Goal: Transaction & Acquisition: Book appointment/travel/reservation

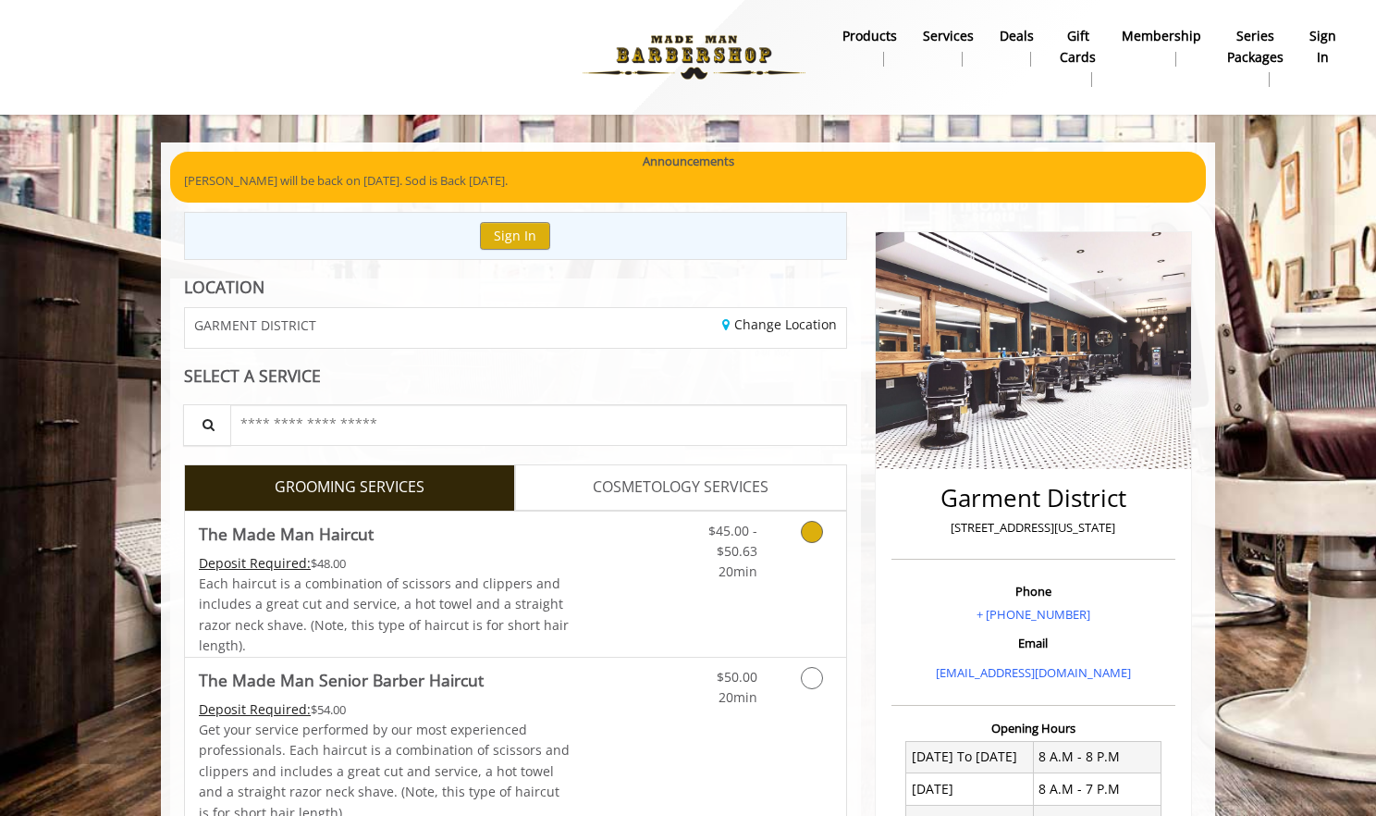
click at [817, 539] on link "Grooming services" at bounding box center [808, 546] width 47 height 71
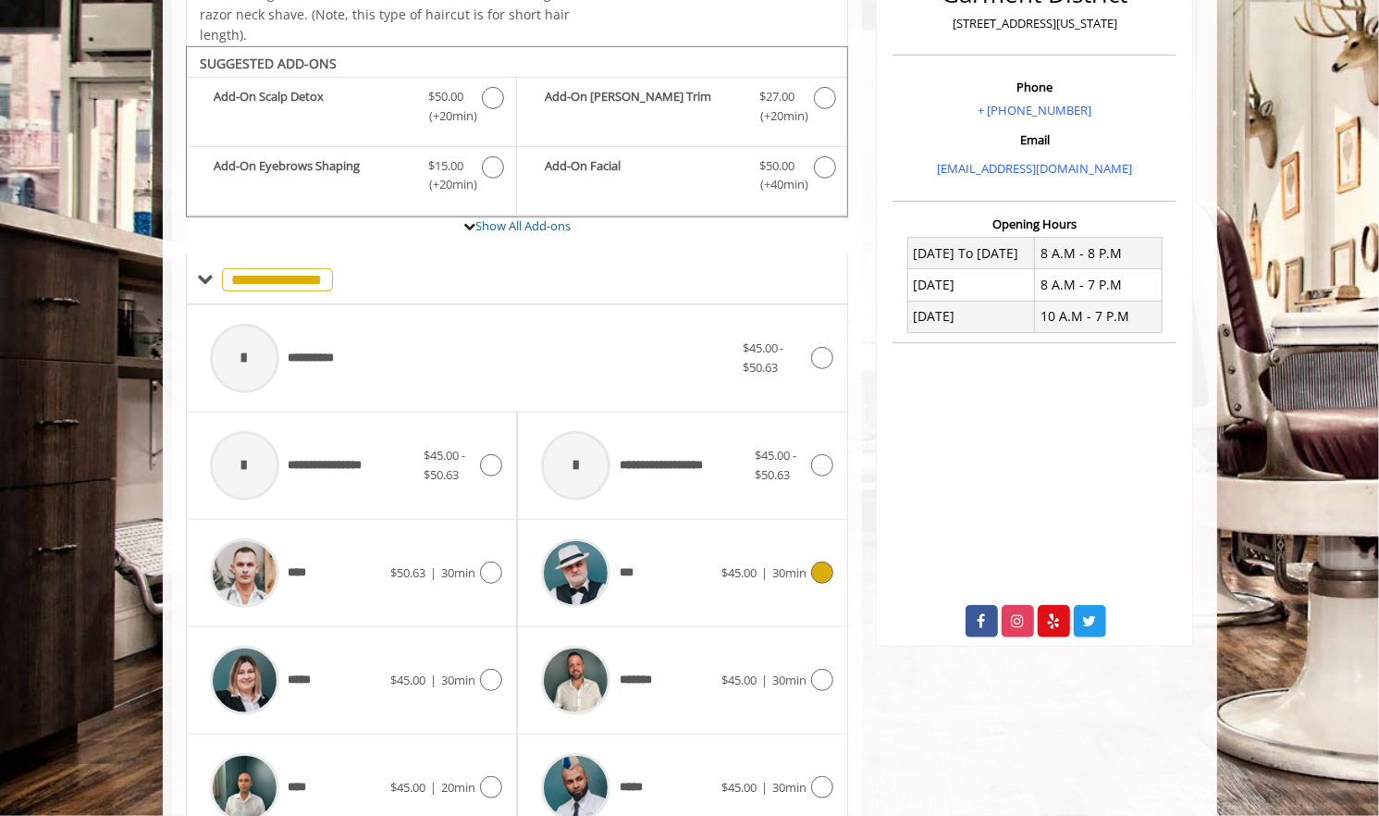
scroll to position [547, 0]
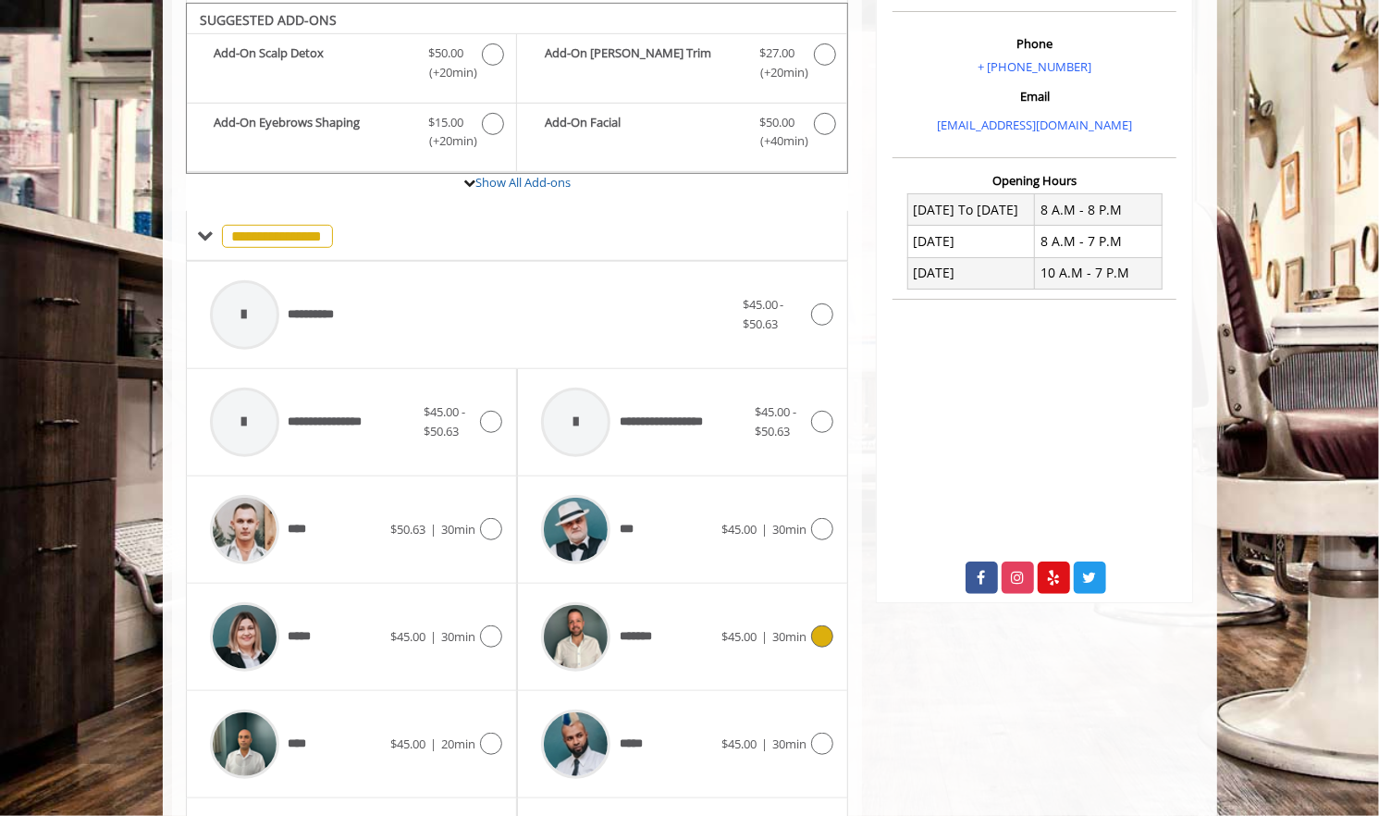
click at [686, 628] on div "*******" at bounding box center [627, 637] width 190 height 88
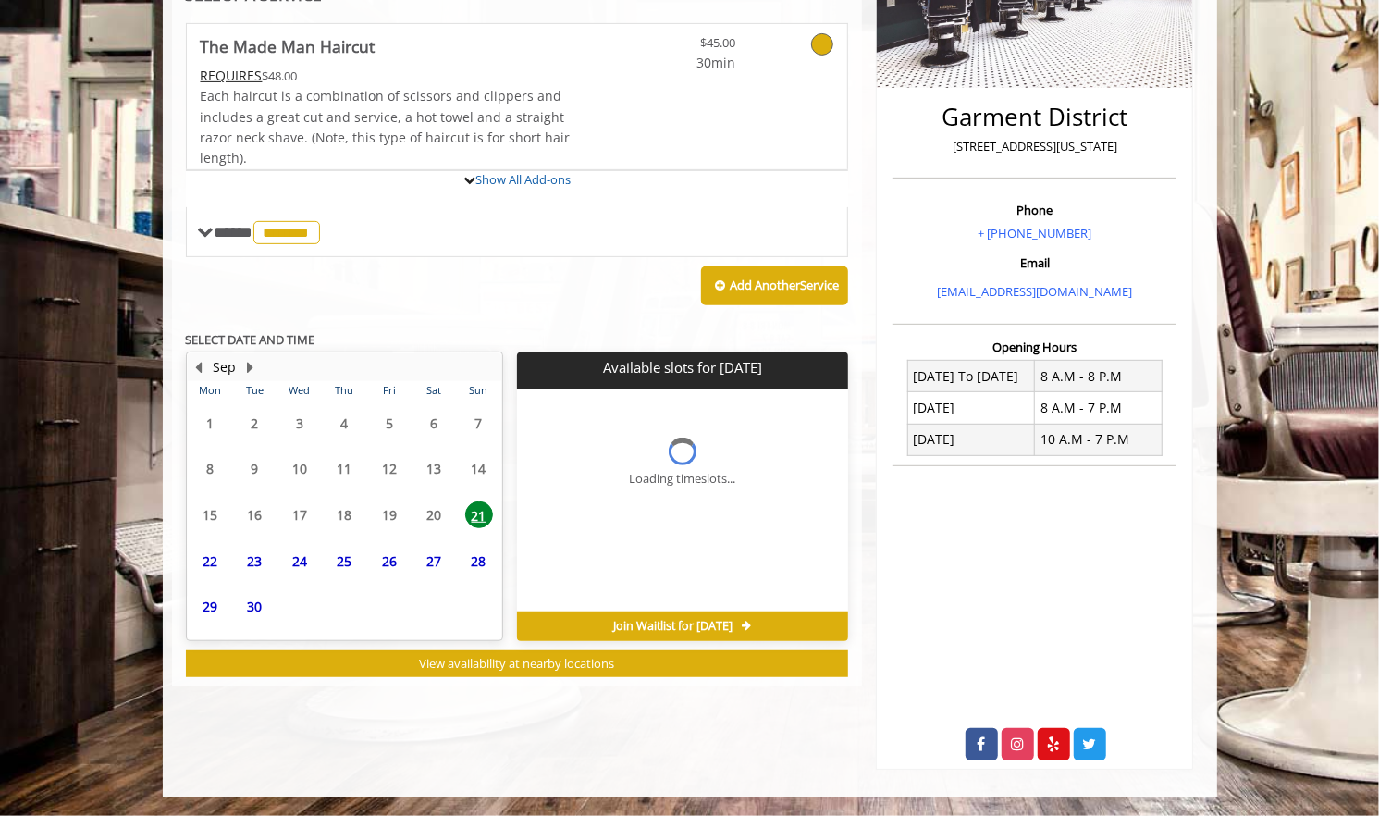
scroll to position [473, 0]
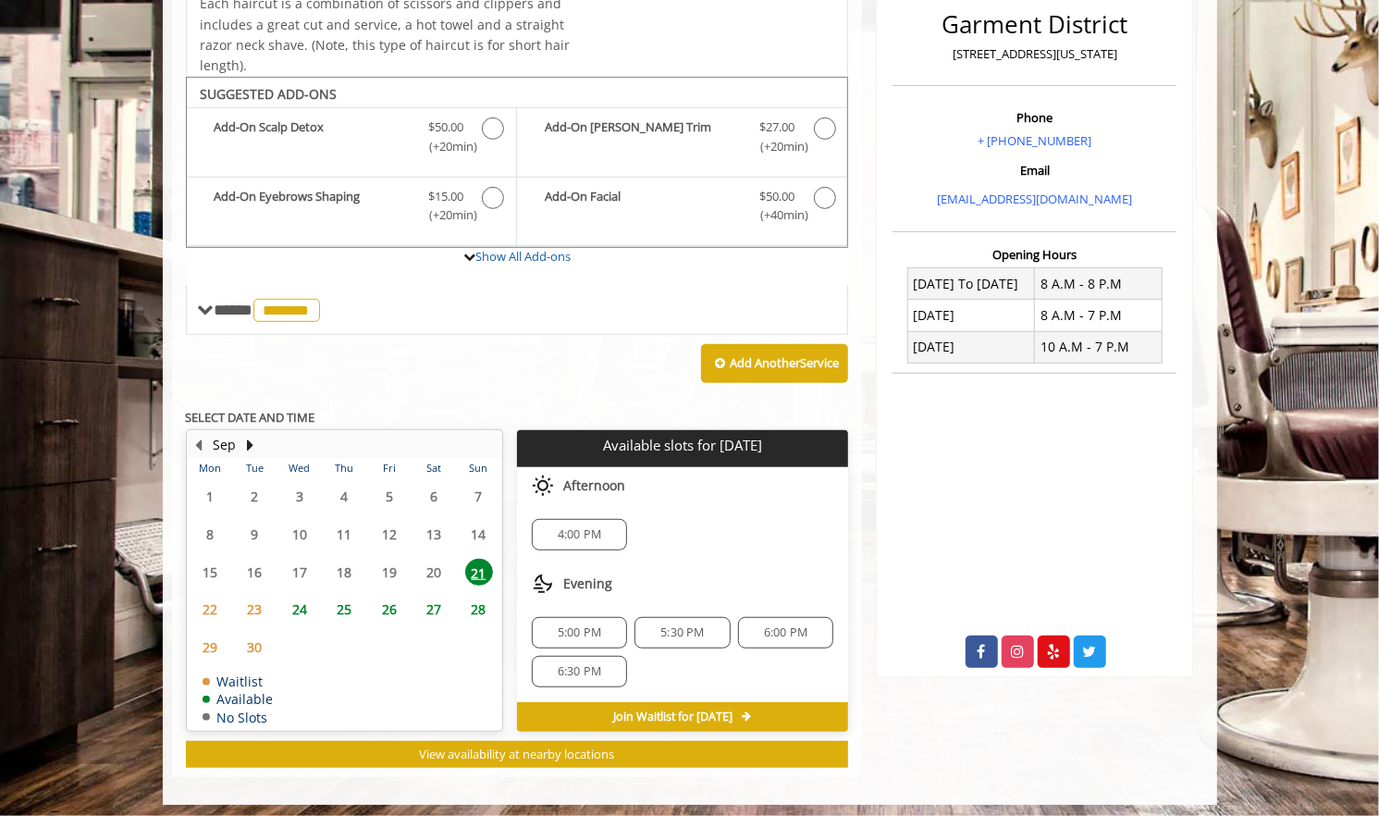
click at [346, 607] on span "25" at bounding box center [344, 609] width 28 height 27
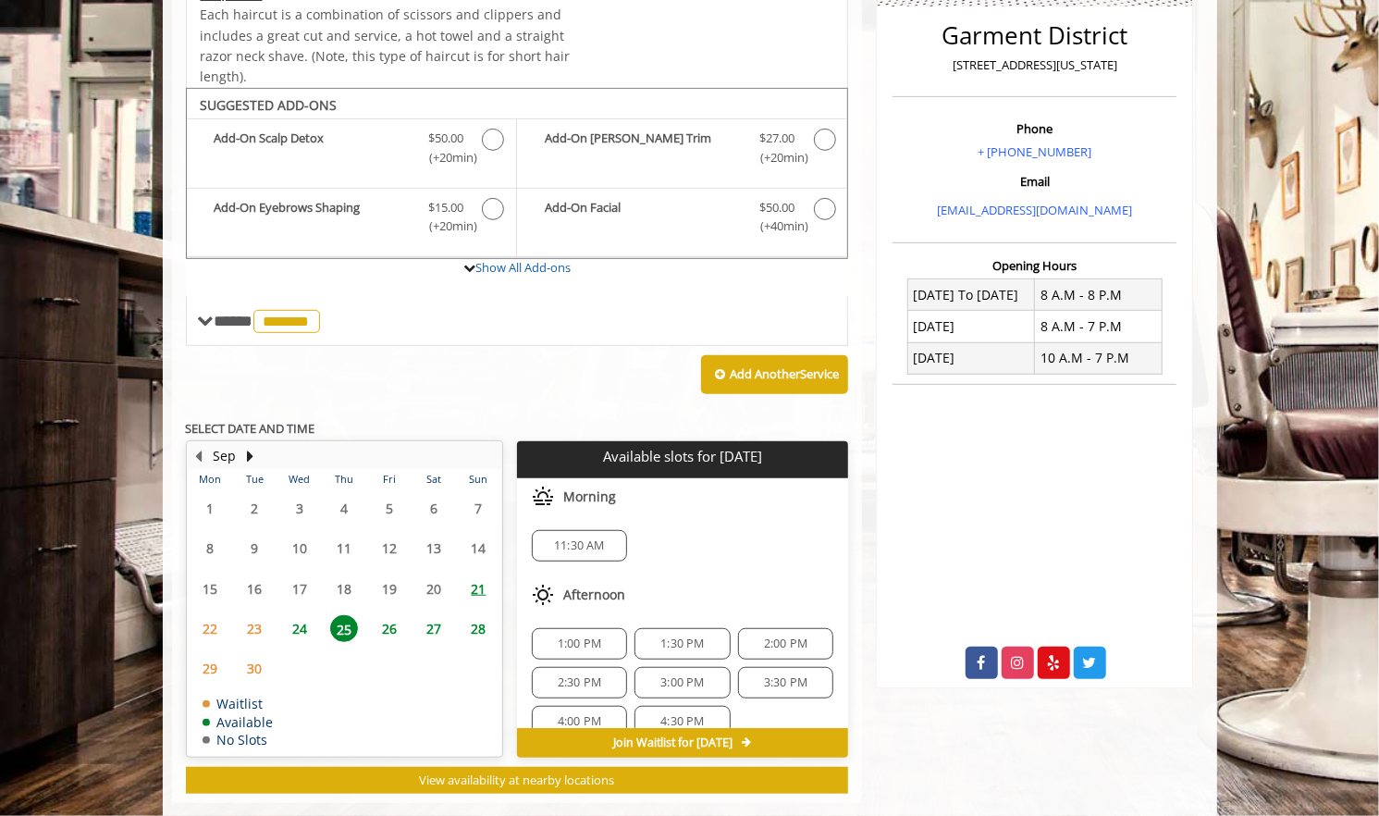
scroll to position [490, 0]
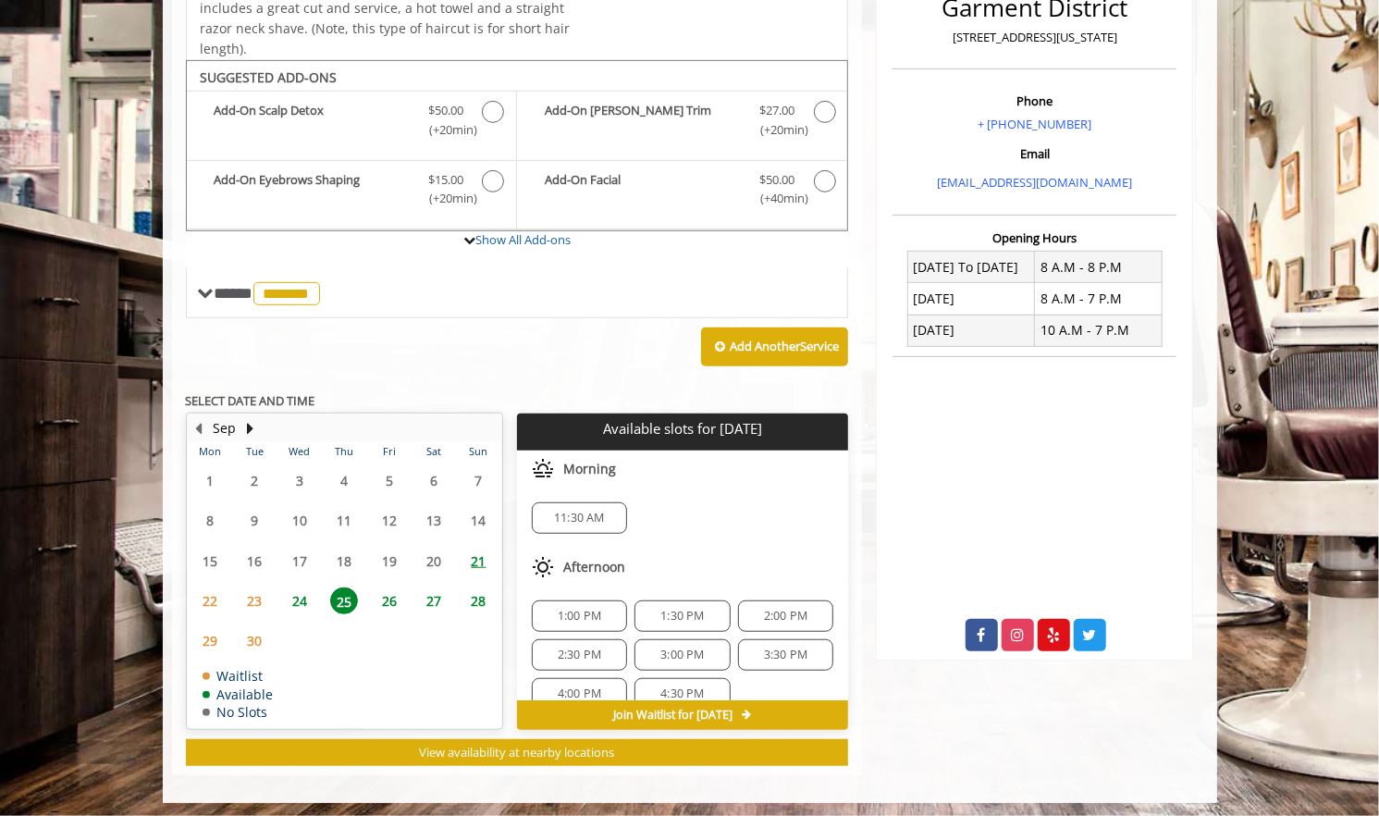
click at [581, 651] on span "2:30 PM" at bounding box center [579, 654] width 43 height 15
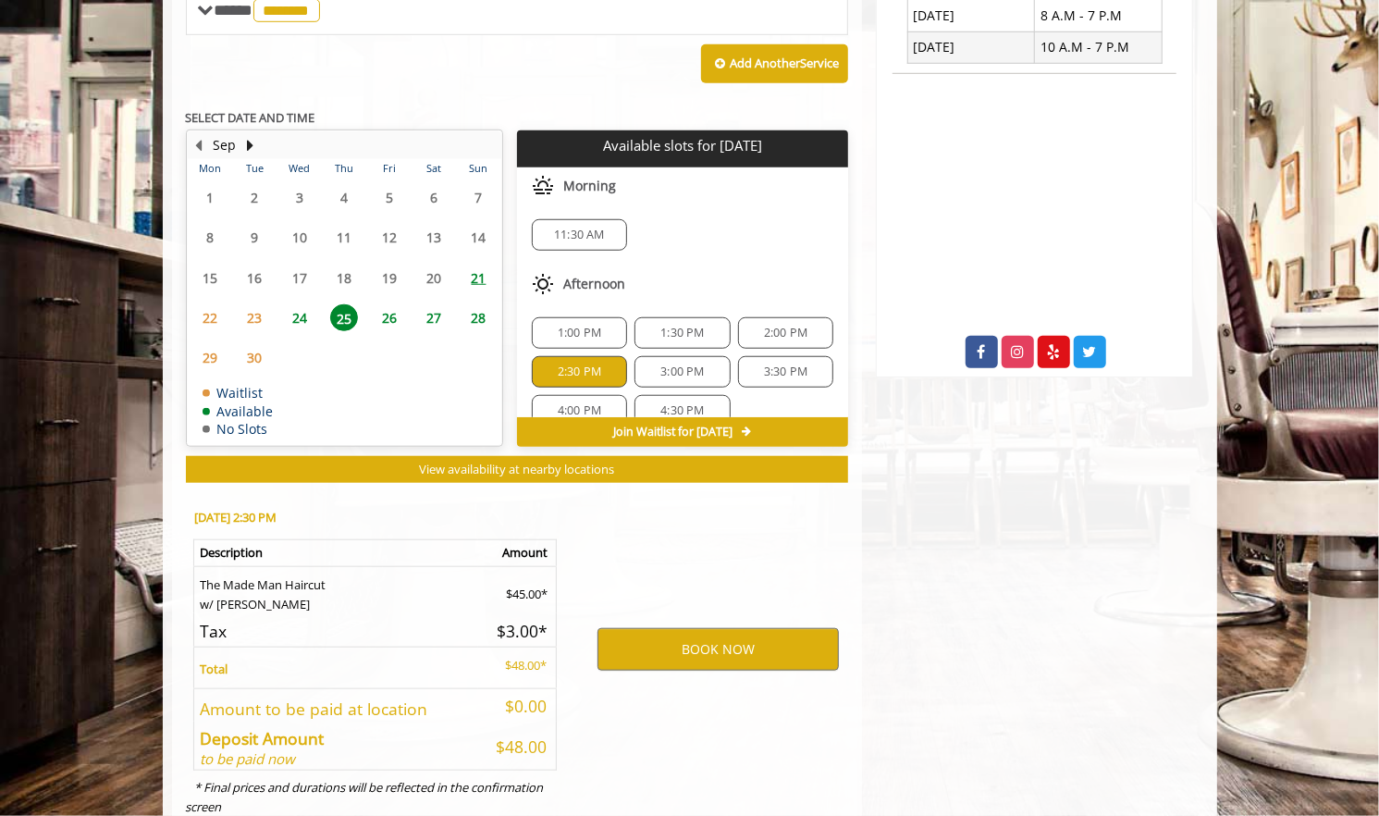
scroll to position [823, 0]
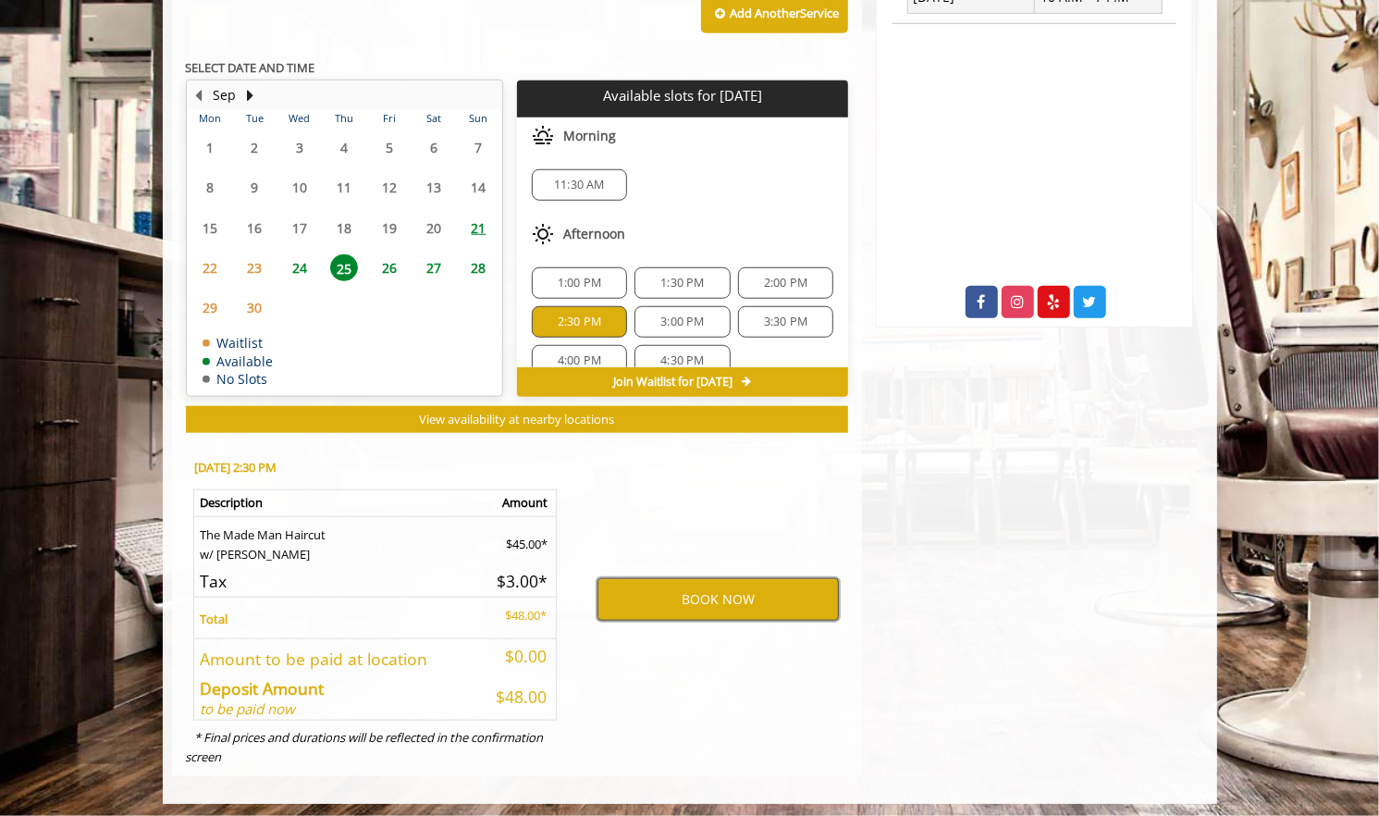
click at [719, 585] on button "BOOK NOW" at bounding box center [717, 599] width 241 height 43
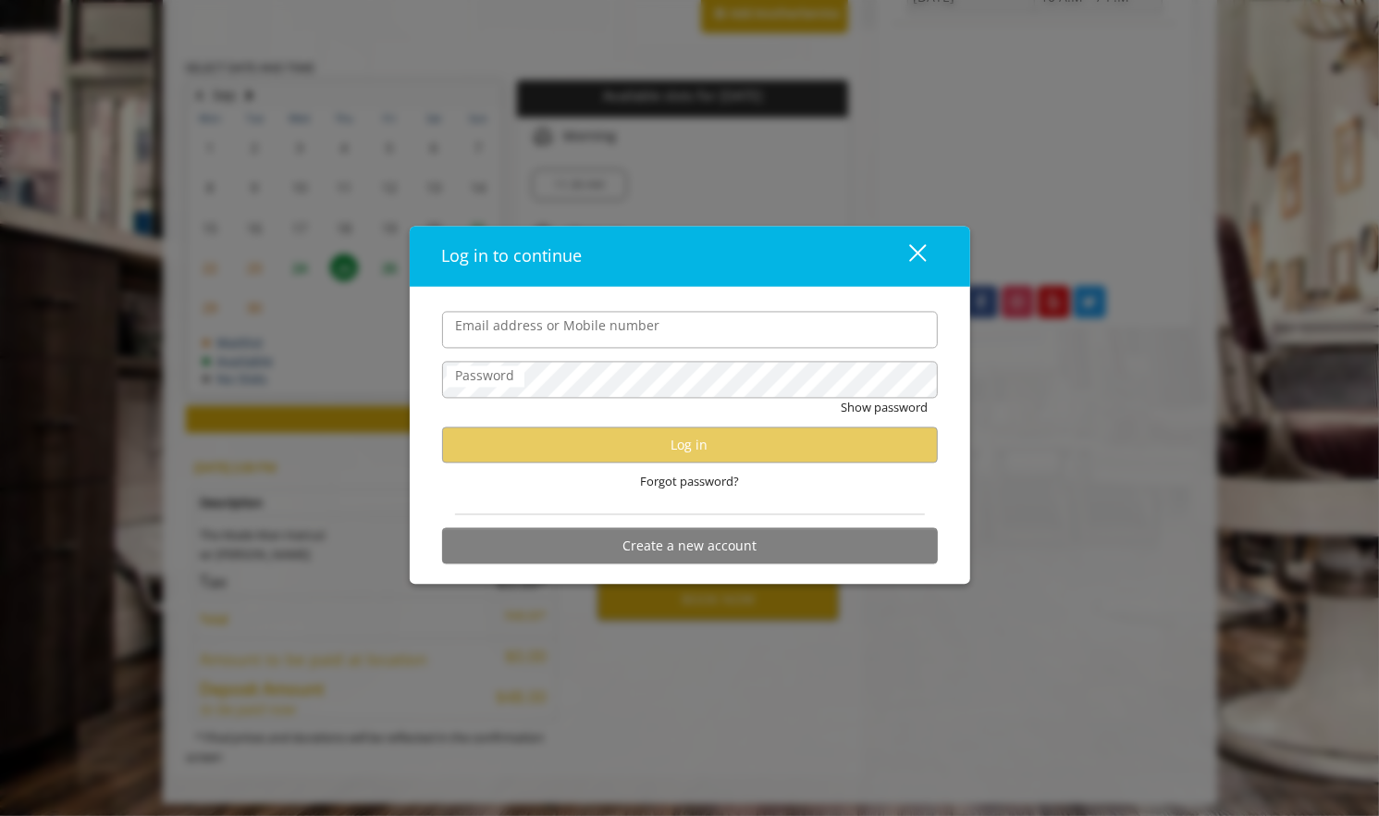
type input "**********"
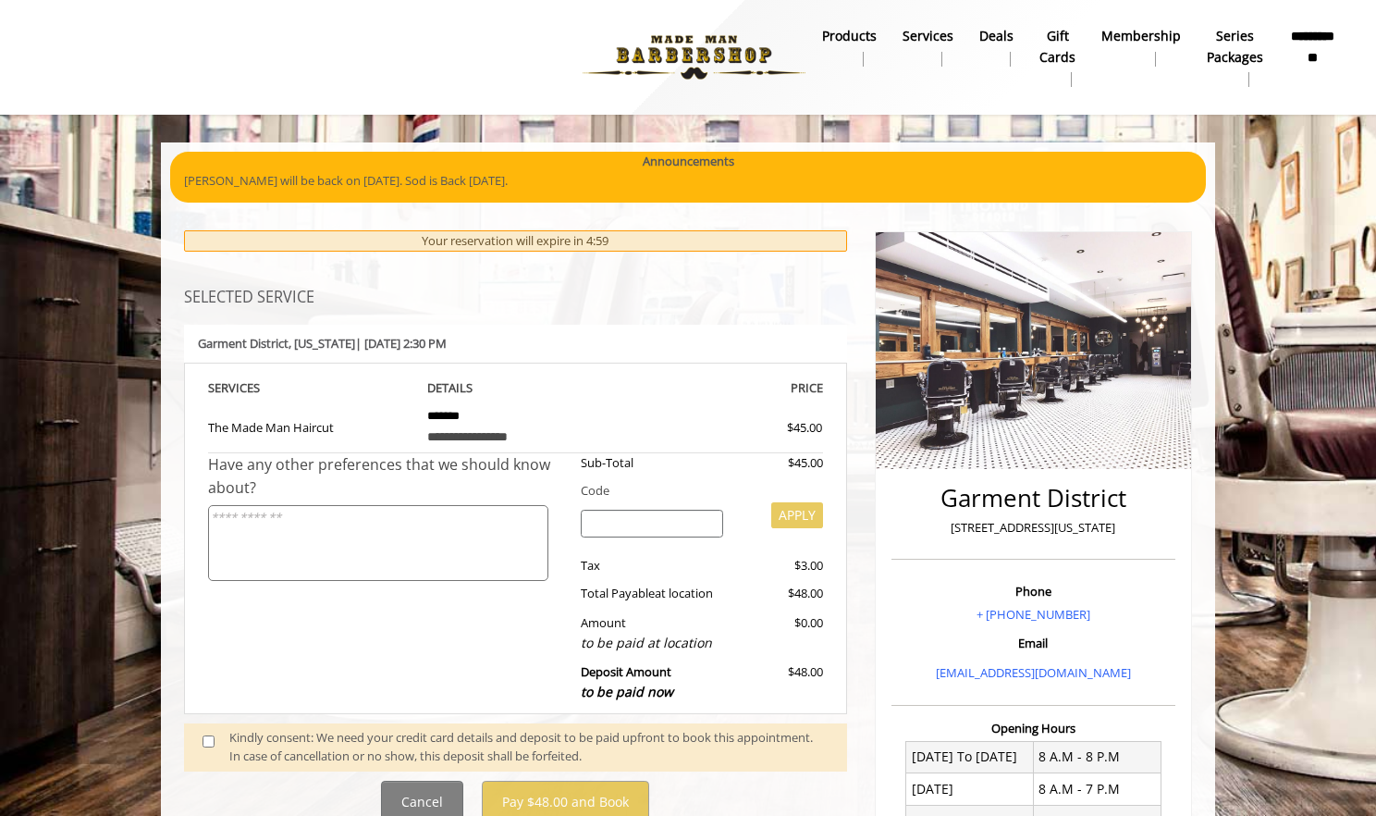
scroll to position [308, 0]
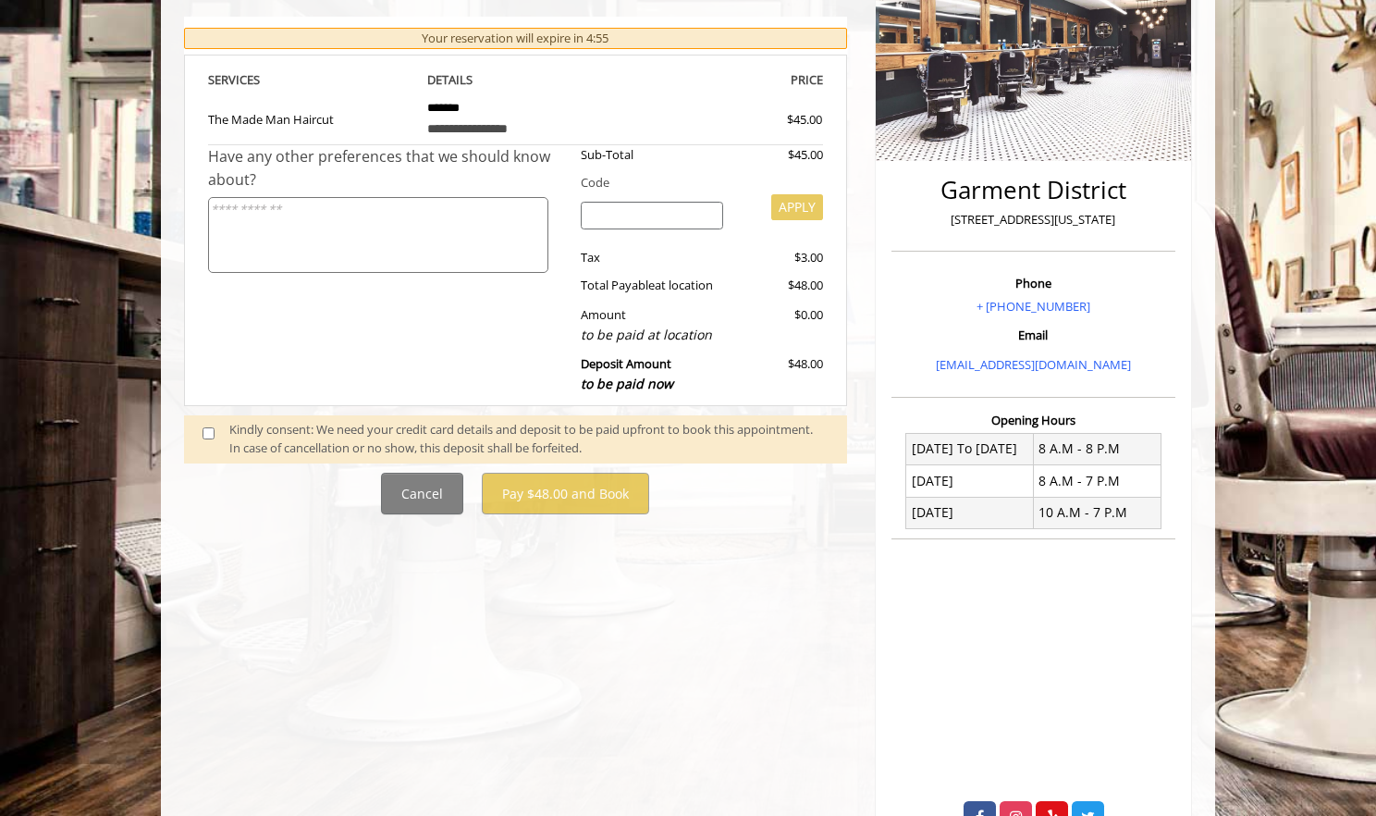
click at [205, 436] on span at bounding box center [216, 439] width 55 height 39
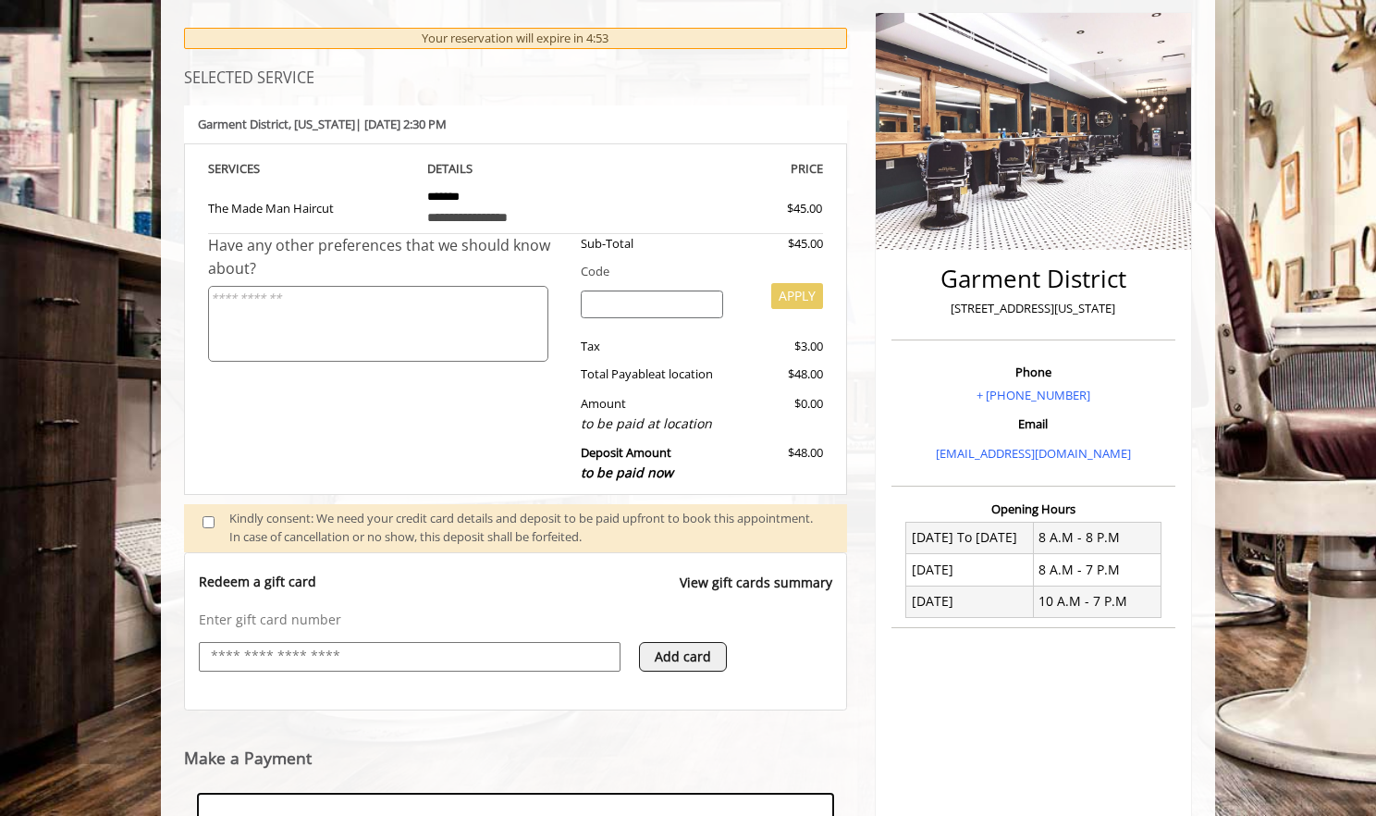
scroll to position [502, 0]
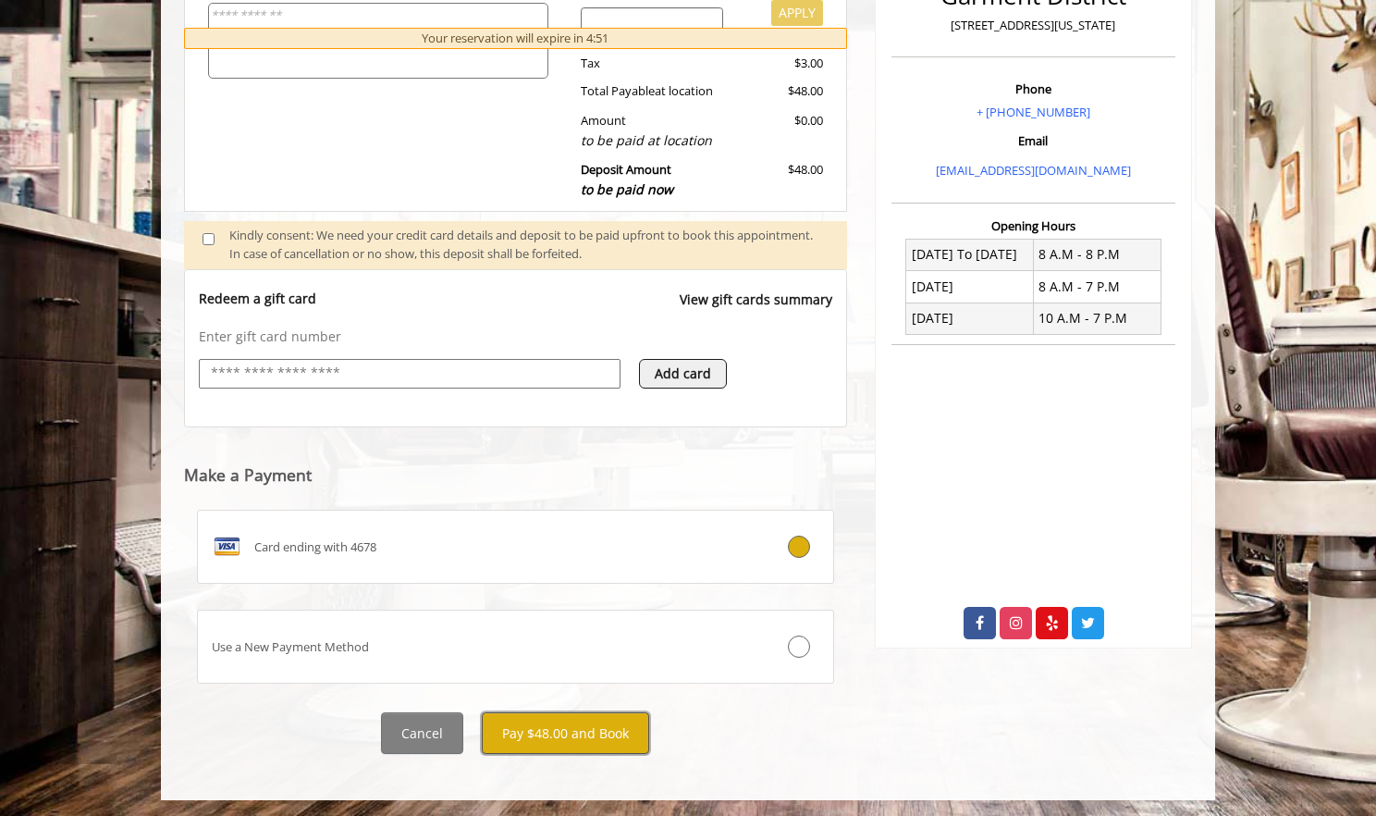
click at [535, 729] on button "Pay $48.00 and Book" at bounding box center [565, 733] width 167 height 42
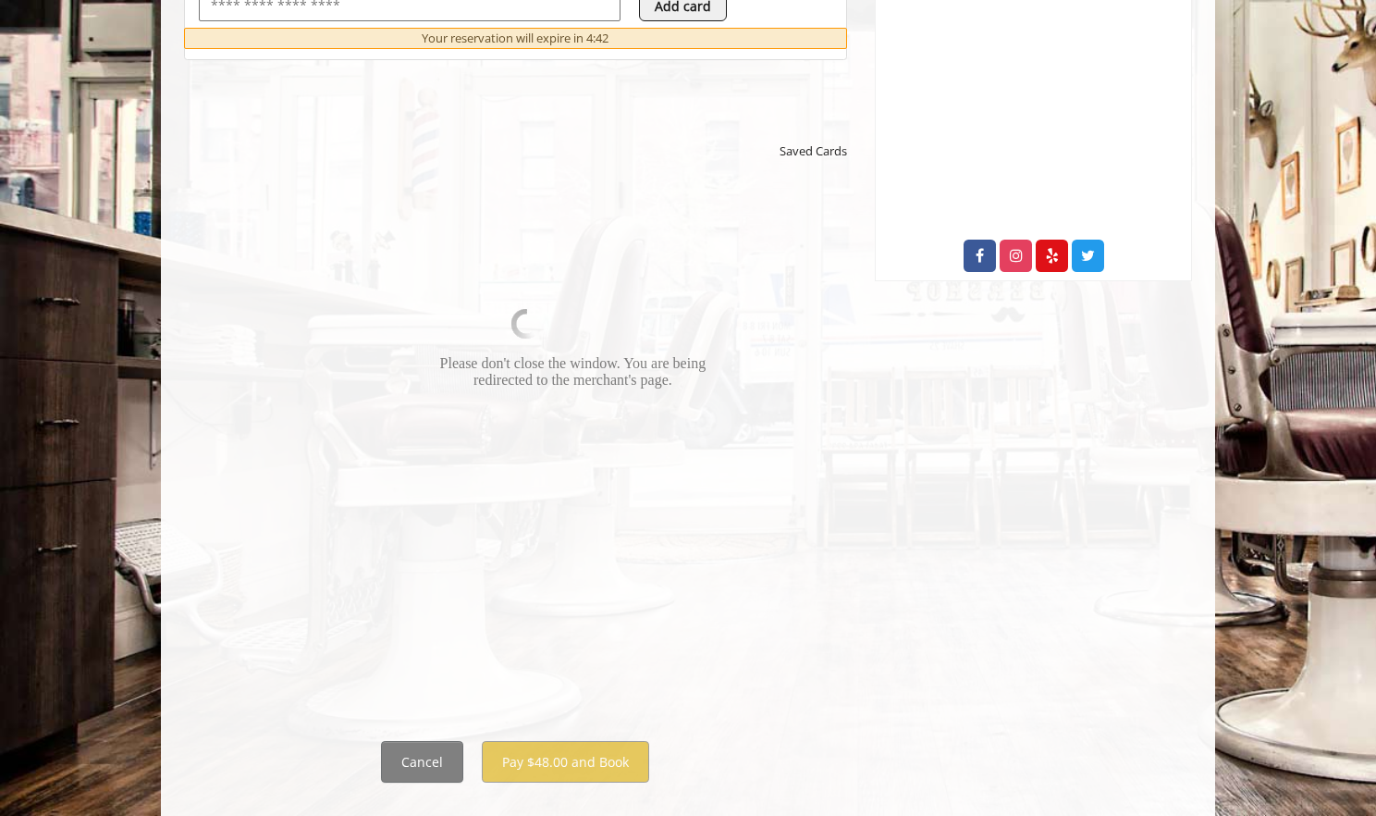
scroll to position [898, 0]
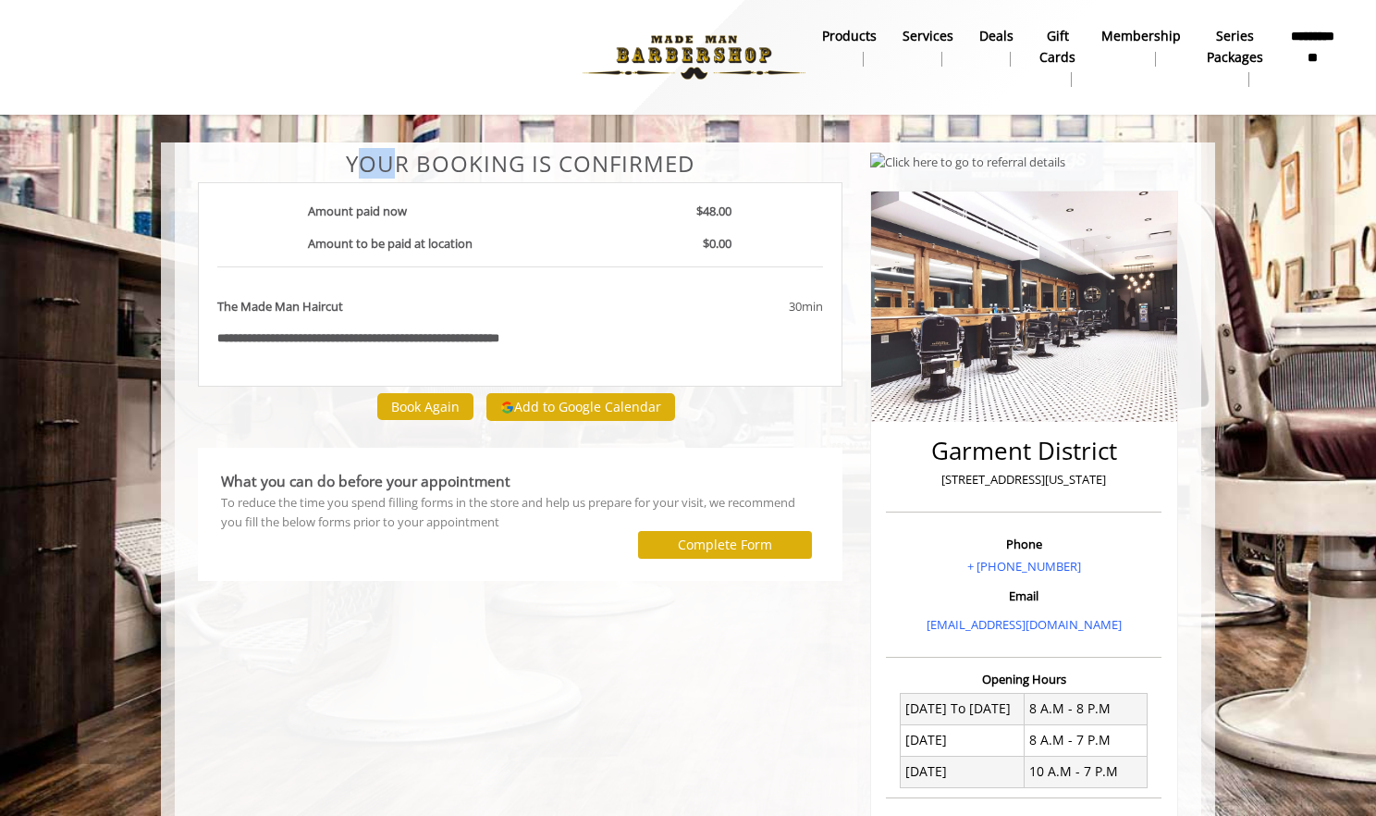
drag, startPoint x: 355, startPoint y: 162, endPoint x: 391, endPoint y: 173, distance: 37.7
click at [391, 173] on center "Your Booking is confirmed" at bounding box center [520, 164] width 645 height 24
